Goal: Task Accomplishment & Management: Use online tool/utility

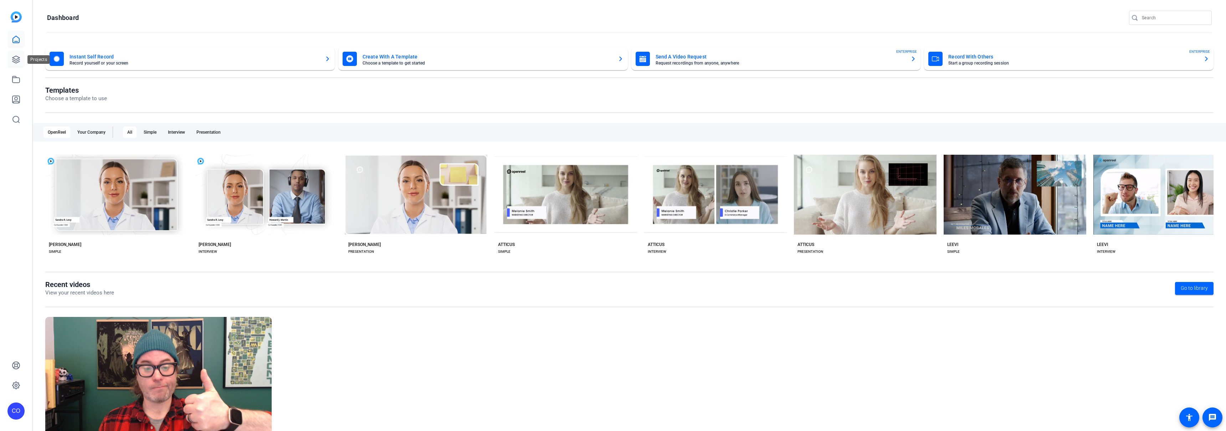
click at [17, 59] on icon at bounding box center [15, 59] width 7 height 7
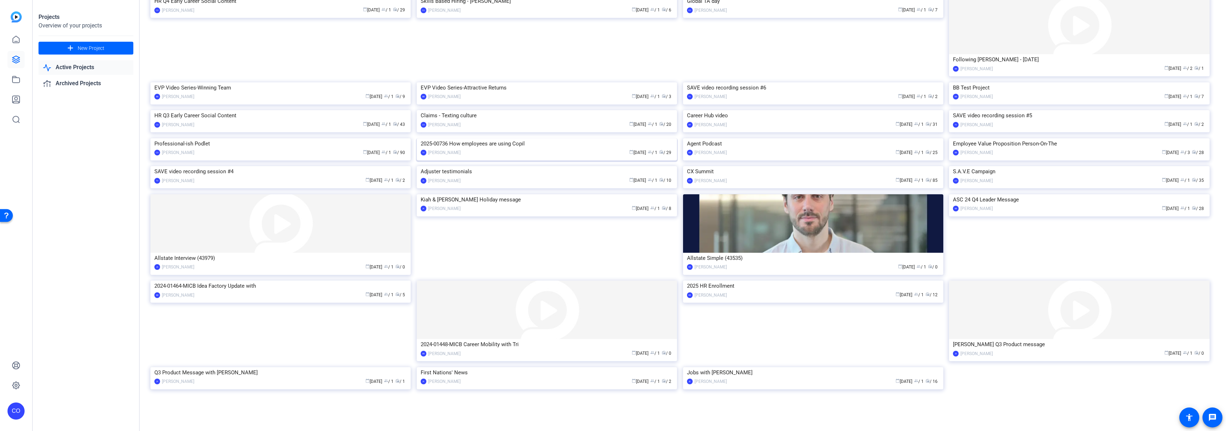
scroll to position [158, 0]
click at [302, 138] on img at bounding box center [280, 138] width 260 height 0
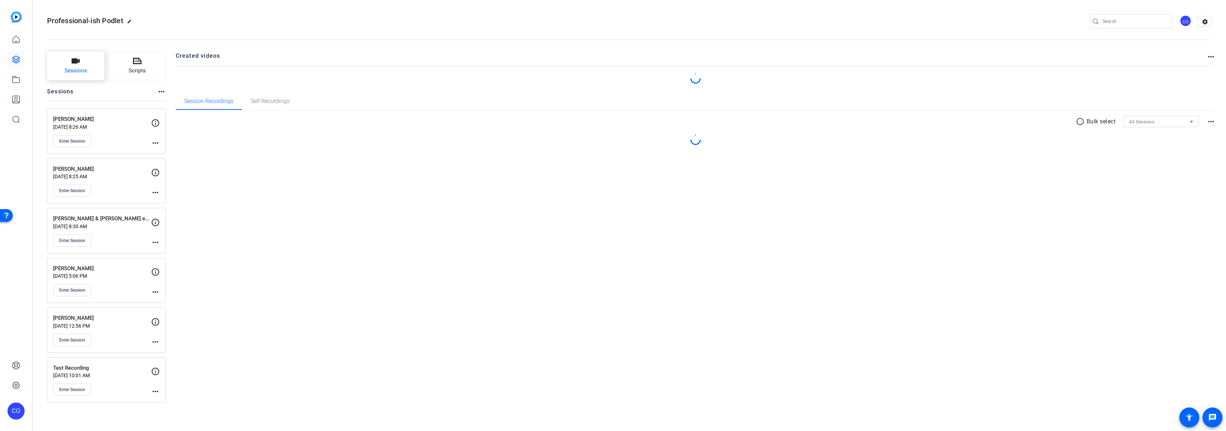
click at [92, 73] on button "Sessions" at bounding box center [75, 66] width 57 height 29
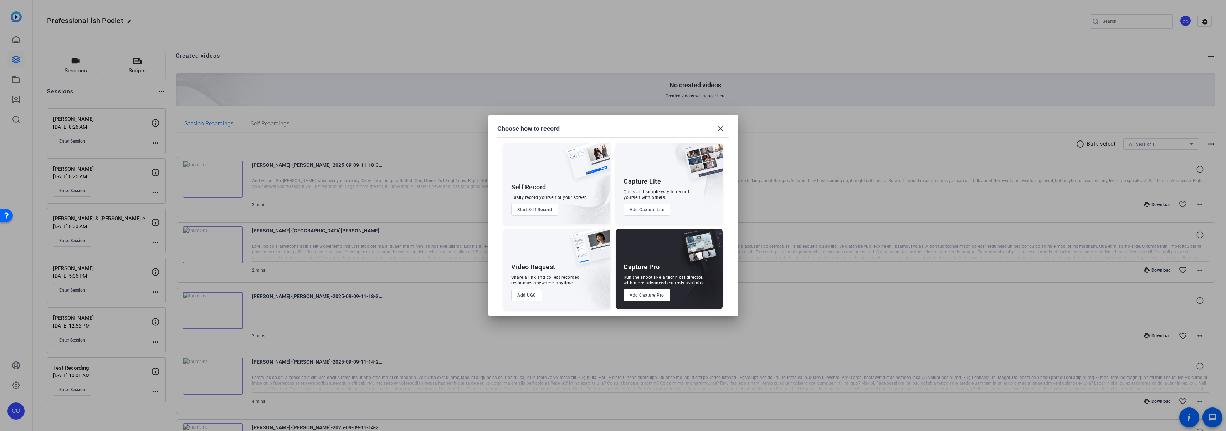
click at [526, 296] on button "Add UGC" at bounding box center [526, 295] width 31 height 12
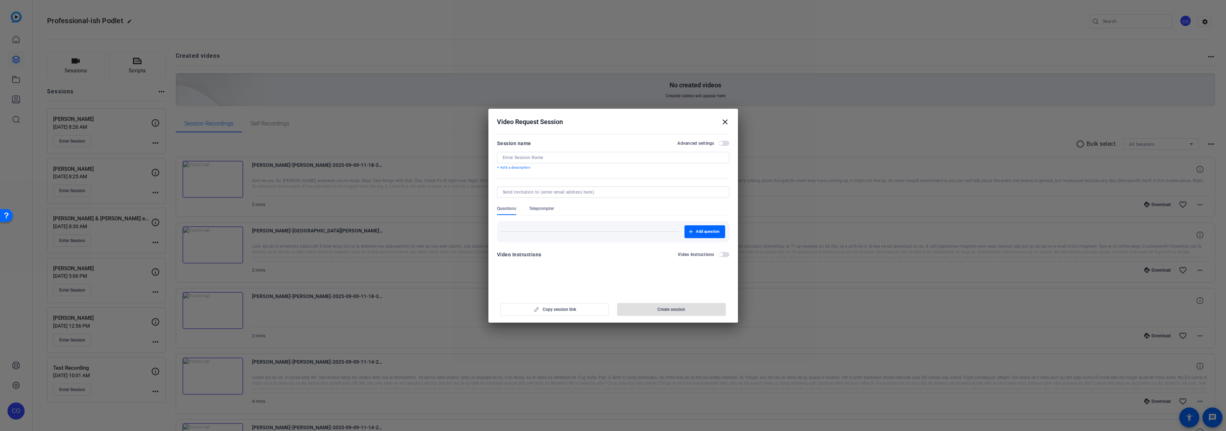
click at [538, 153] on div at bounding box center [613, 157] width 221 height 11
click at [502, 154] on div "[PERSON_NAME]" at bounding box center [613, 157] width 232 height 11
click at [503, 157] on input "[PERSON_NAME]" at bounding box center [613, 158] width 221 height 6
type input "episode intro - [PERSON_NAME]"
click at [560, 313] on div "Copy session link Create session" at bounding box center [613, 307] width 232 height 18
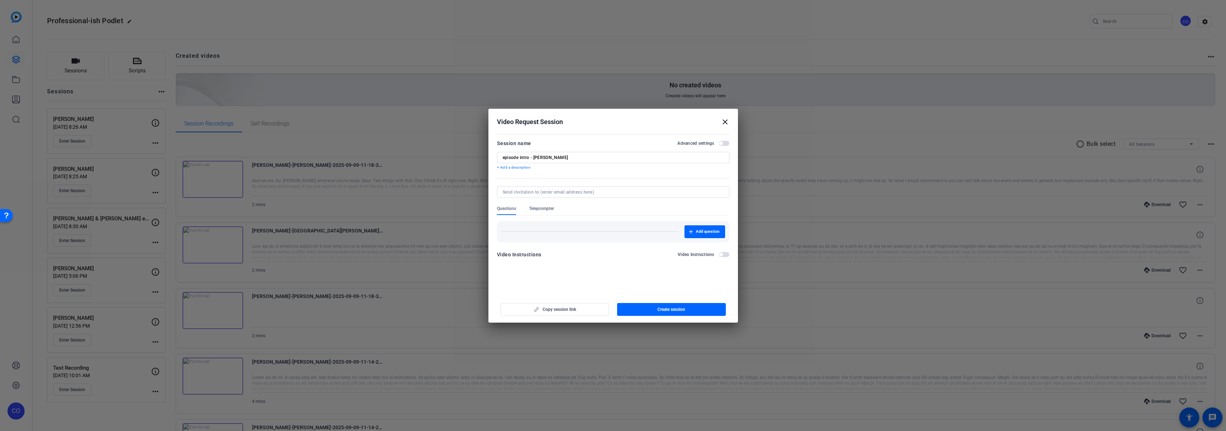
click at [558, 311] on div "Copy session link Create session" at bounding box center [613, 307] width 232 height 18
click at [654, 310] on span "button" at bounding box center [671, 309] width 109 height 17
click at [725, 142] on span "button" at bounding box center [724, 143] width 11 height 5
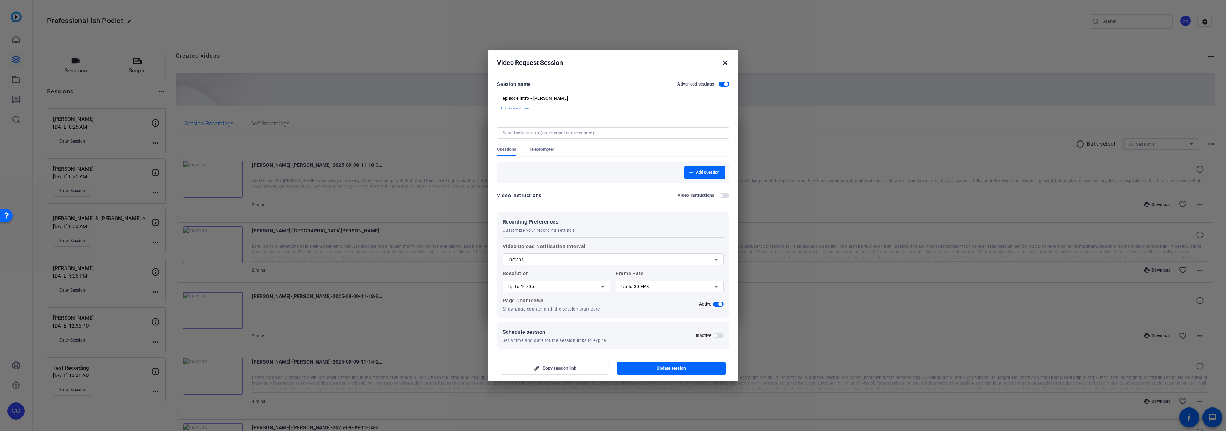
scroll to position [4, 0]
click at [714, 282] on icon at bounding box center [716, 283] width 4 height 2
drag, startPoint x: 672, startPoint y: 293, endPoint x: 665, endPoint y: 294, distance: 7.7
click at [672, 293] on mat-option "Up to 24 FPS" at bounding box center [667, 296] width 106 height 11
click at [558, 370] on span "Copy session link" at bounding box center [560, 368] width 34 height 6
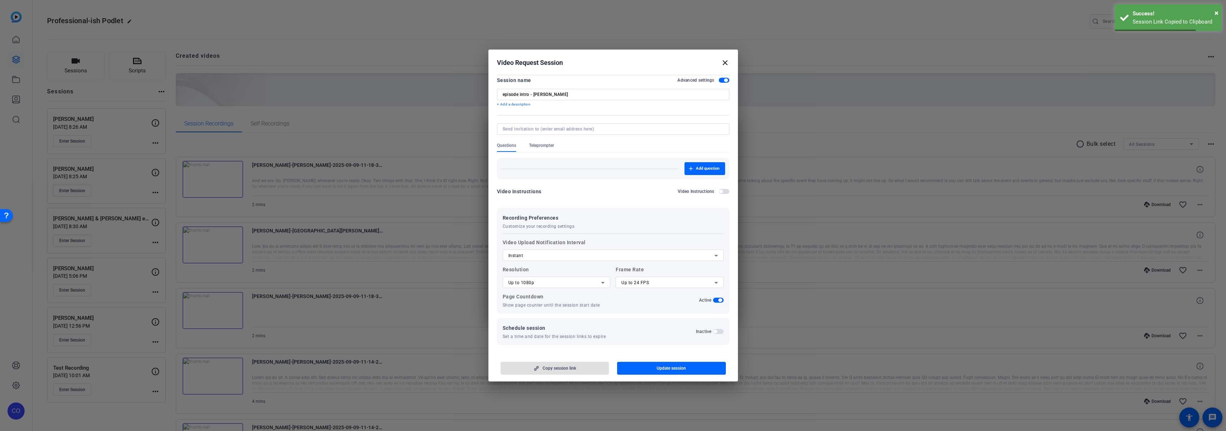
click at [728, 62] on mat-icon "close" at bounding box center [725, 62] width 9 height 9
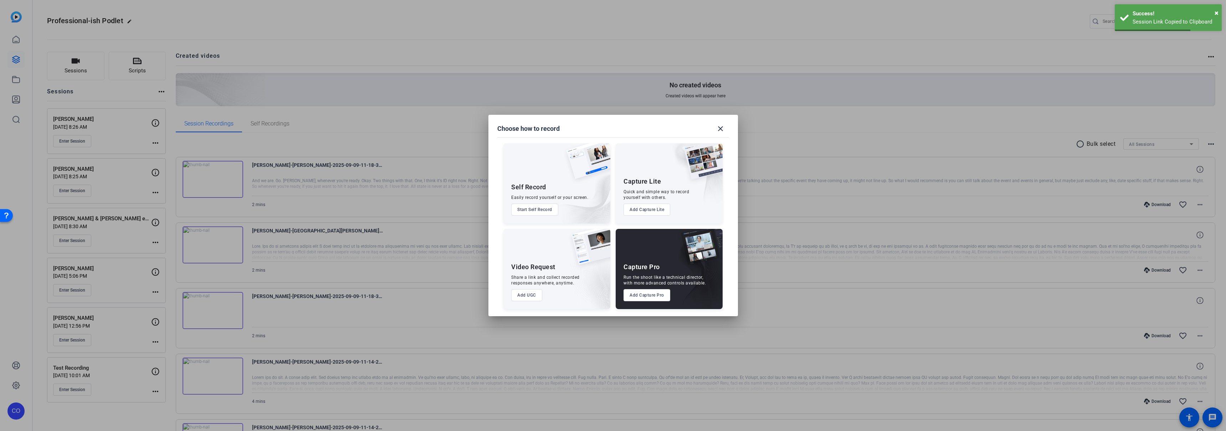
click at [726, 62] on h2 "Created videos" at bounding box center [691, 59] width 1031 height 14
